Goal: Browse casually: Explore the website without a specific task or goal

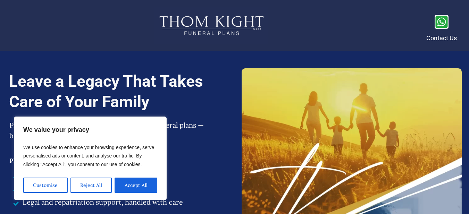
click at [140, 185] on button "Accept All" at bounding box center [136, 185] width 43 height 15
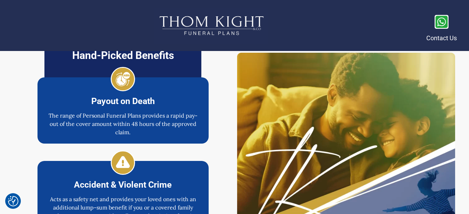
scroll to position [972, 0]
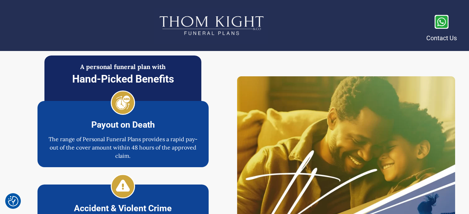
click at [122, 100] on img at bounding box center [123, 103] width 24 height 24
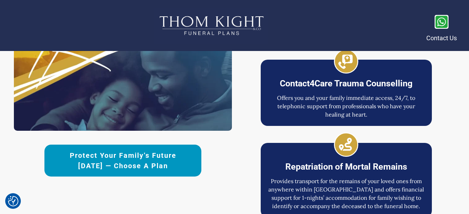
scroll to position [1700, 0]
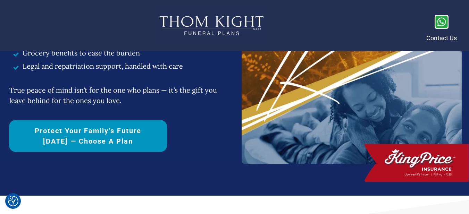
scroll to position [139, 0]
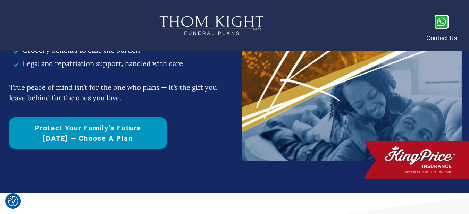
click at [442, 26] on icon at bounding box center [441, 22] width 14 height 14
